Goal: Transaction & Acquisition: Book appointment/travel/reservation

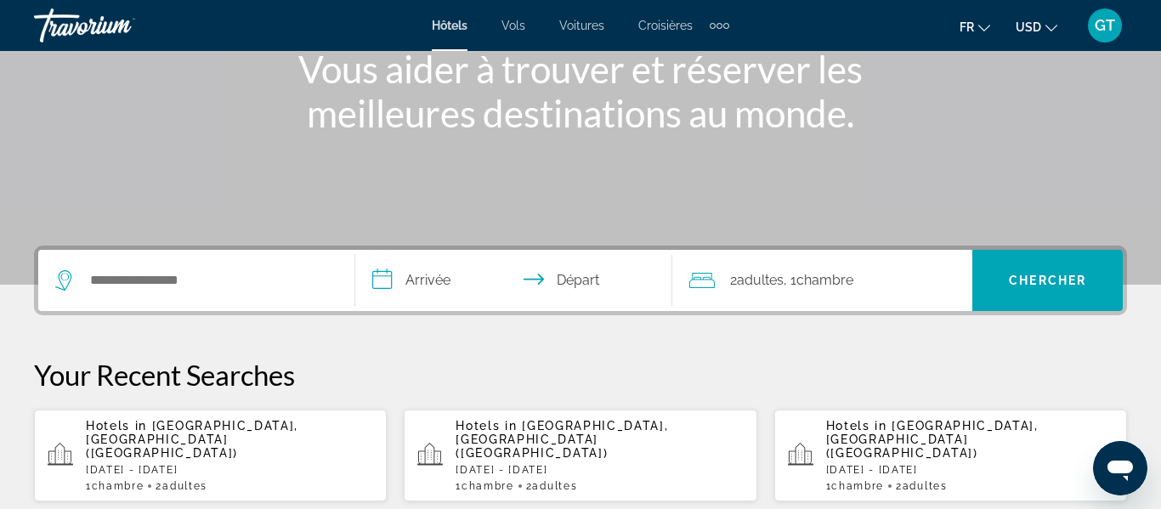
scroll to position [231, 0]
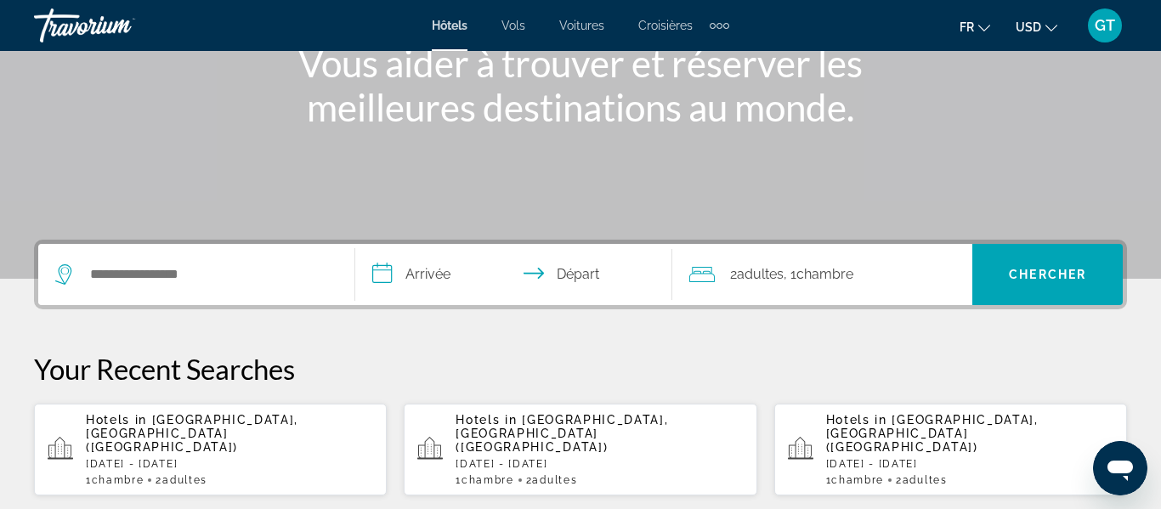
click at [290, 458] on p "[DATE] - [DATE]" at bounding box center [229, 464] width 287 height 12
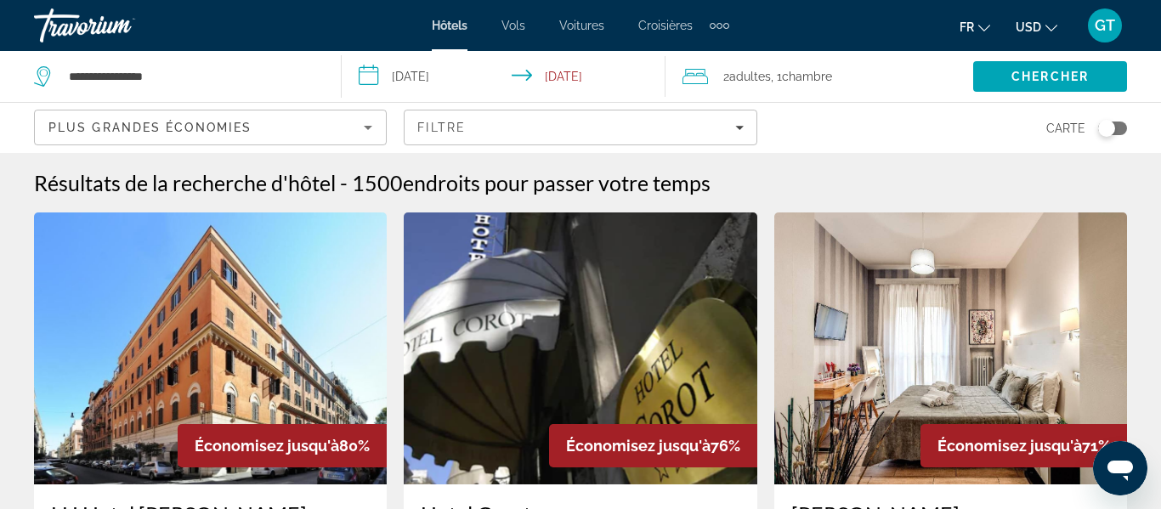
click at [1029, 27] on span "USD" at bounding box center [1029, 27] width 26 height 14
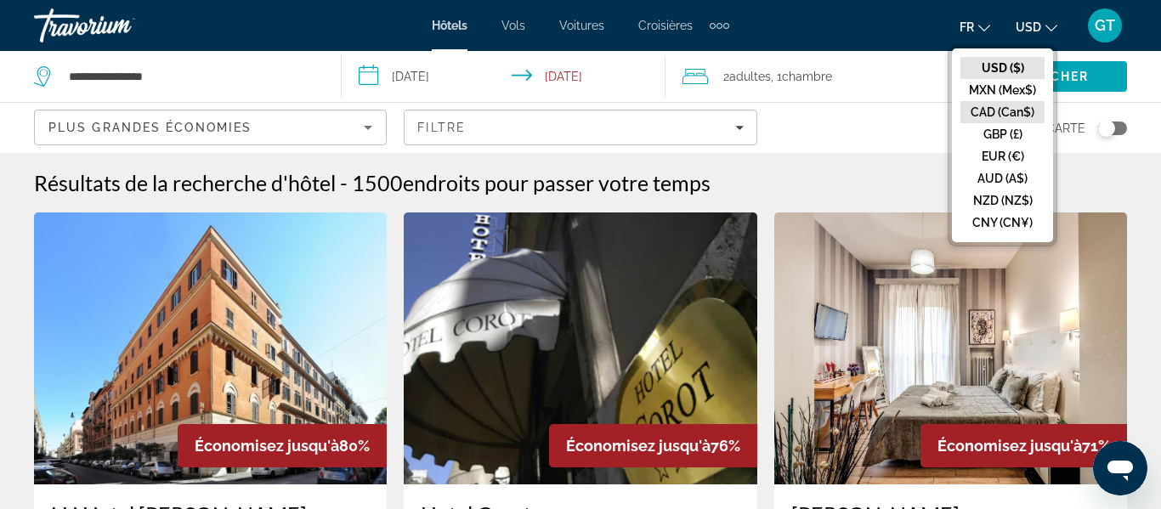
click at [1008, 112] on button "CAD (Can$)" at bounding box center [1003, 112] width 84 height 22
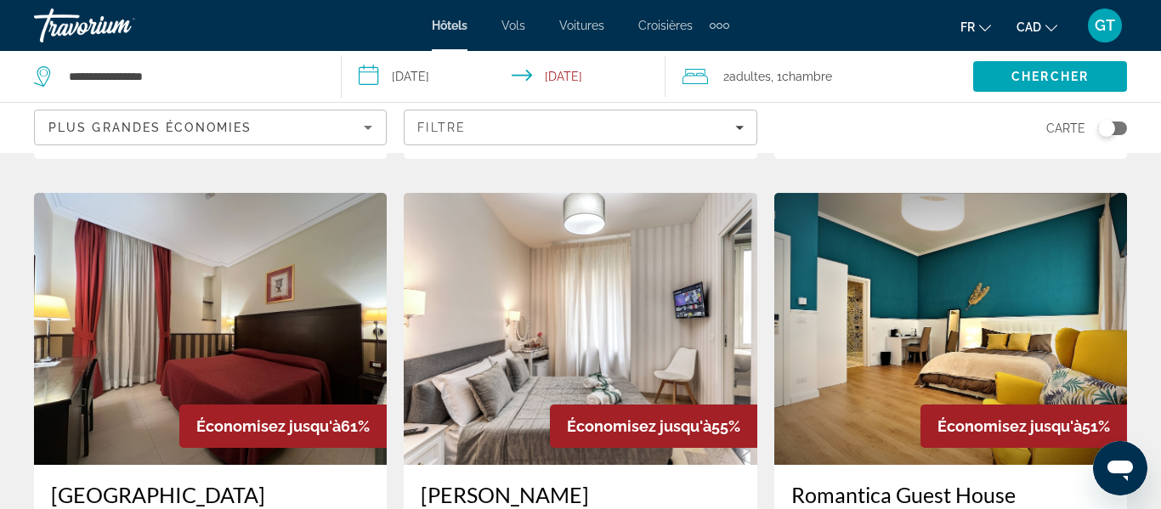
scroll to position [751, 0]
